Goal: Information Seeking & Learning: Learn about a topic

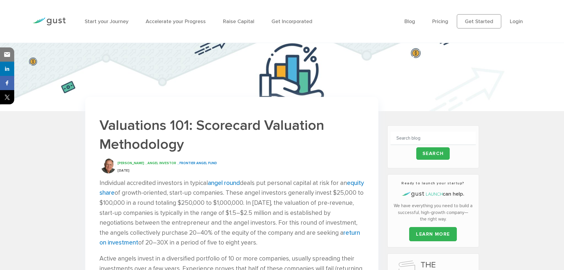
scroll to position [220, 0]
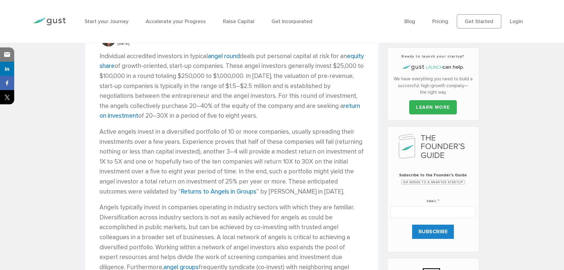
click at [194, 71] on p "Individual accredited investors in typical angel round deals put personal capit…" at bounding box center [232, 86] width 265 height 70
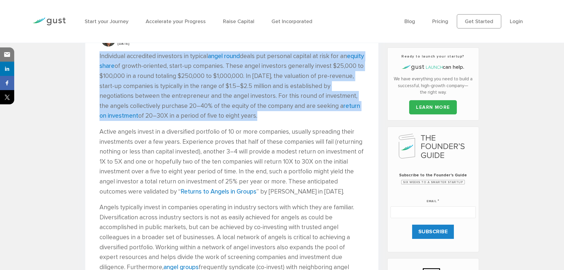
click at [194, 71] on p "Individual accredited investors in typical angel round deals put personal capit…" at bounding box center [232, 86] width 265 height 70
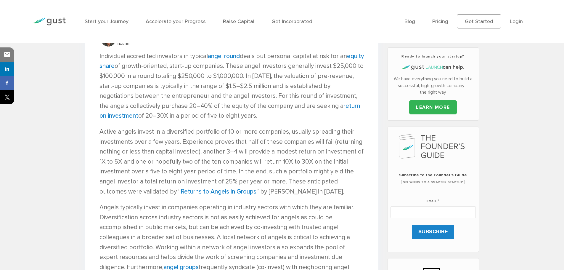
click at [149, 155] on p "Active angels invest in a diversified portfolio of 10 or more companies, usuall…" at bounding box center [232, 162] width 265 height 70
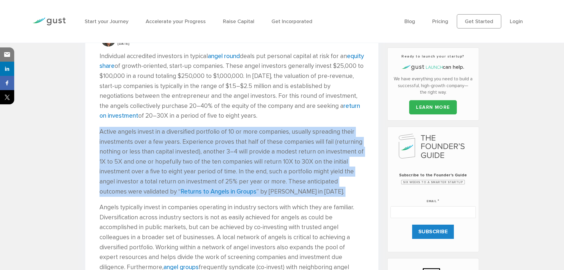
click at [149, 155] on p "Active angels invest in a diversified portfolio of 10 or more companies, usuall…" at bounding box center [232, 162] width 265 height 70
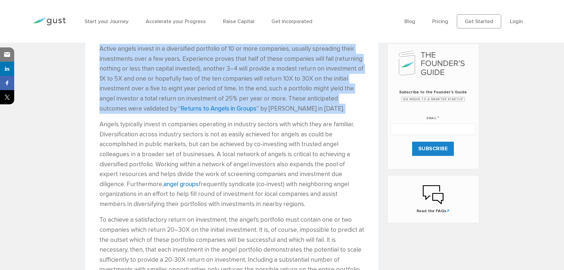
scroll to position [329, 0]
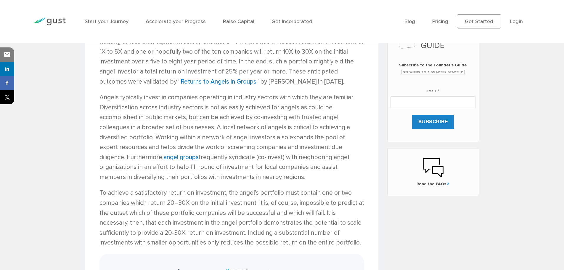
click at [310, 147] on p "Angels typically invest in companies operating in industry sectors with which t…" at bounding box center [232, 136] width 265 height 89
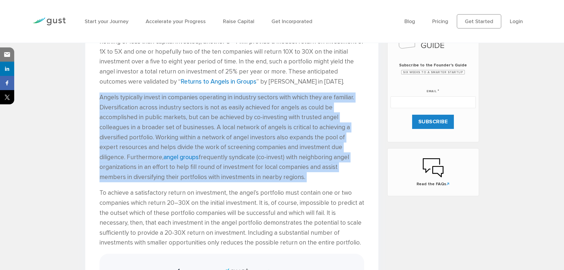
click at [310, 147] on p "Angels typically invest in companies operating in industry sectors with which t…" at bounding box center [232, 136] width 265 height 89
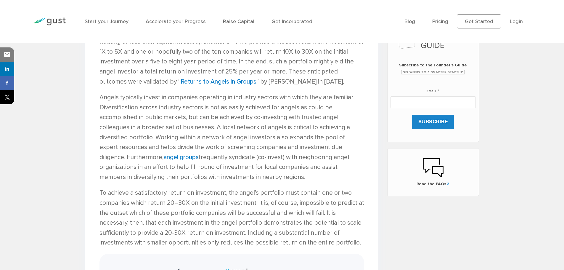
click at [200, 221] on p "To achieve a satisfactory return on investment, the angel’s portfolio must cont…" at bounding box center [232, 218] width 265 height 60
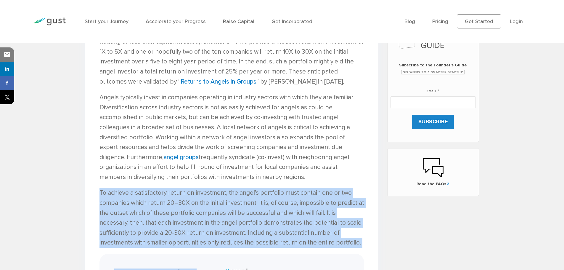
click at [200, 221] on p "To achieve a satisfactory return on investment, the angel’s portfolio must cont…" at bounding box center [232, 218] width 265 height 60
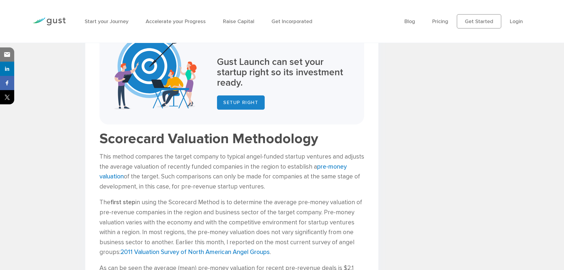
click at [167, 197] on p "The first step in using the Scorecard Method is to determine the average pre-mo…" at bounding box center [232, 227] width 265 height 60
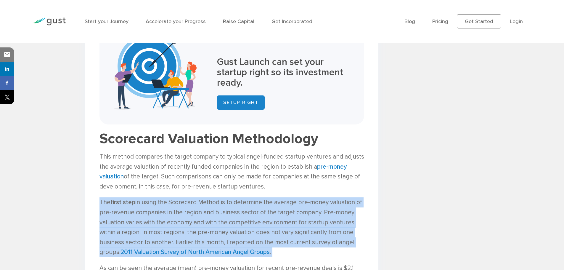
click at [167, 197] on p "The first step in using the Scorecard Method is to determine the average pre-mo…" at bounding box center [232, 227] width 265 height 60
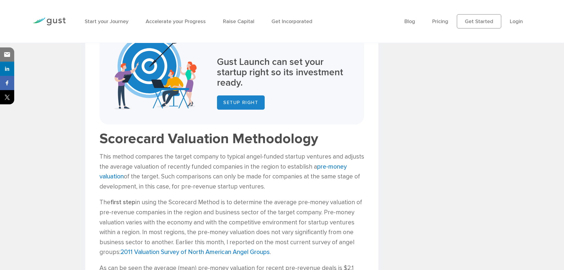
click at [181, 180] on p "This method compares the target company to typical angel-funded startup venture…" at bounding box center [232, 172] width 265 height 40
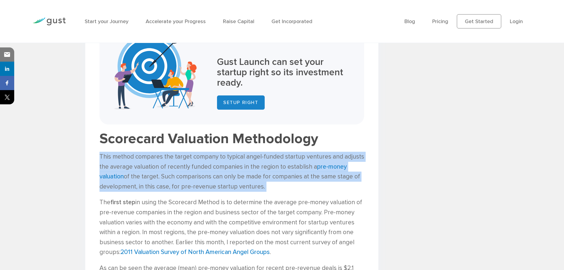
click at [181, 180] on p "This method compares the target company to typical angel-funded startup venture…" at bounding box center [232, 172] width 265 height 40
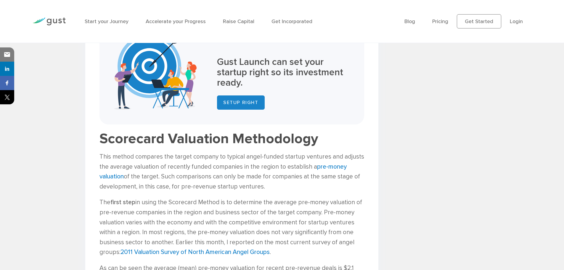
click at [210, 227] on p "The first step in using the Scorecard Method is to determine the average pre-mo…" at bounding box center [232, 227] width 265 height 60
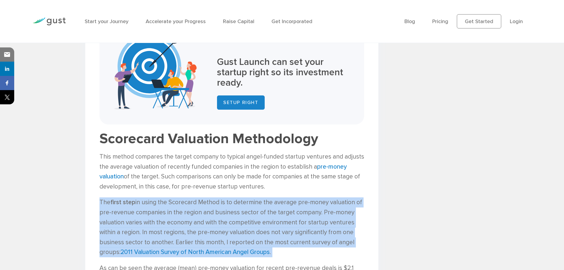
click at [210, 227] on p "The first step in using the Scorecard Method is to determine the average pre-mo…" at bounding box center [232, 227] width 265 height 60
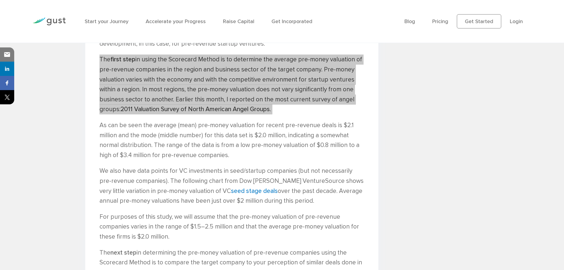
scroll to position [945, 0]
